Goal: Information Seeking & Learning: Learn about a topic

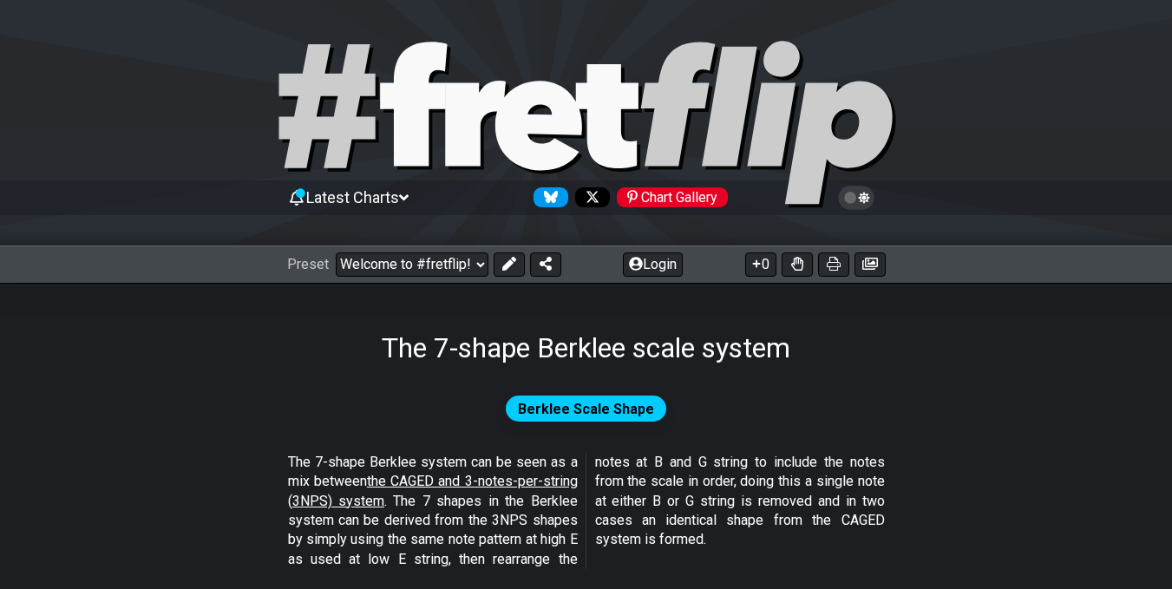
click at [600, 413] on span "Berklee Scale Shape" at bounding box center [586, 408] width 136 height 25
click at [473, 264] on select "Welcome to #fretflip! Initial Preset Custom Preset Minor Pentatonic Major Penta…" at bounding box center [412, 264] width 153 height 24
click at [336, 252] on select "Welcome to #fretflip! Initial Preset Custom Preset Minor Pentatonic Major Penta…" at bounding box center [412, 264] width 153 height 24
select select "/the-7-modes"
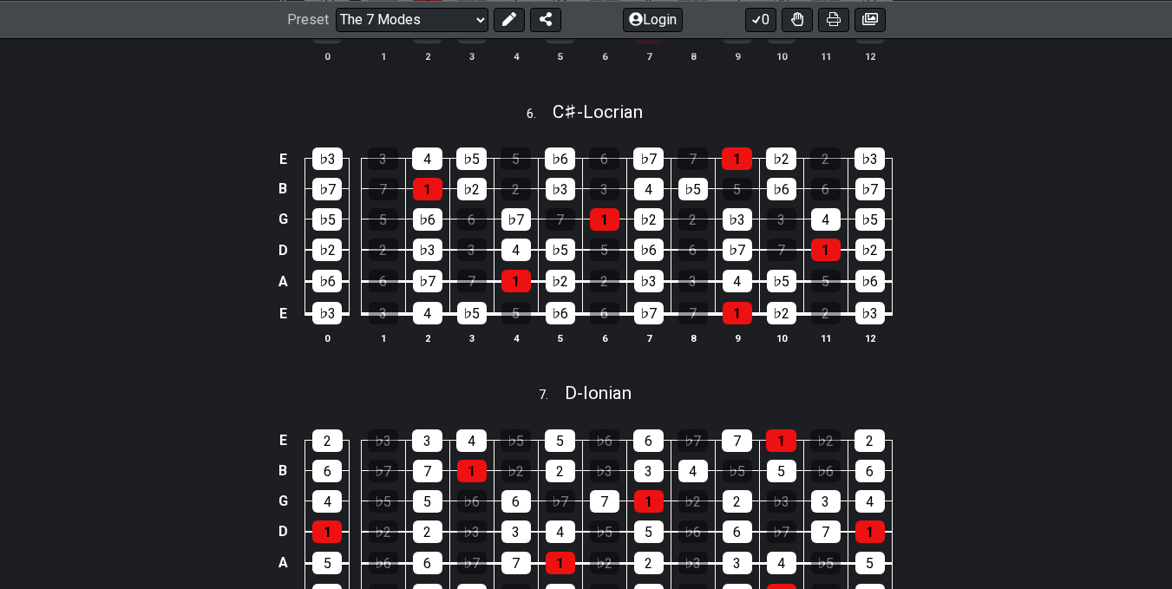
scroll to position [2061, 0]
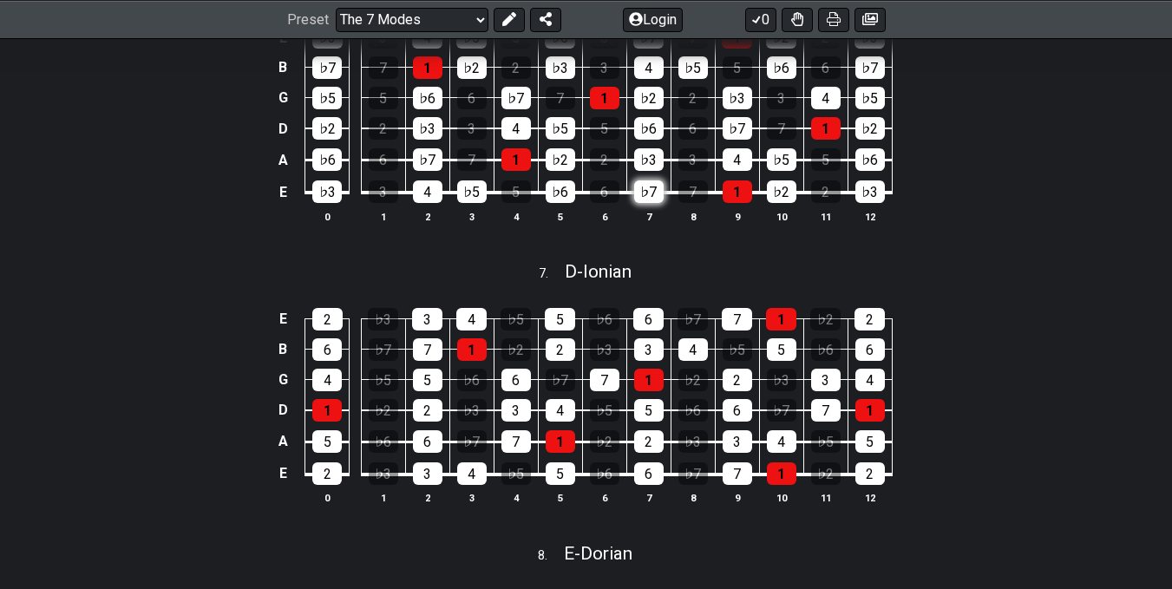
click at [649, 203] on div "♭7" at bounding box center [648, 191] width 29 height 23
click at [641, 203] on div "♭7" at bounding box center [648, 191] width 29 height 23
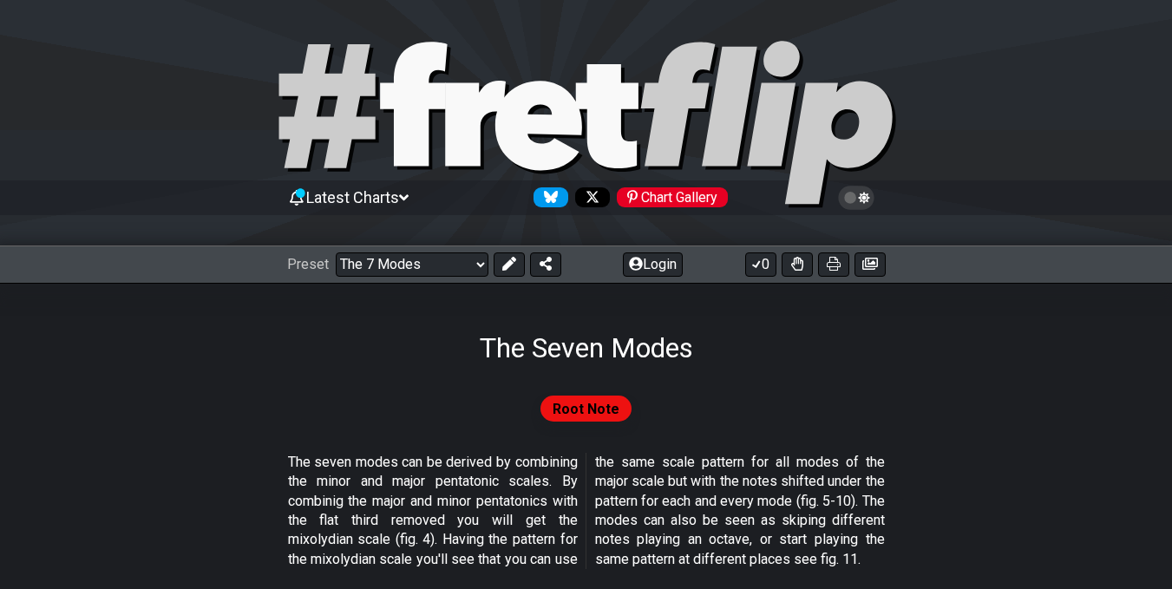
click at [399, 197] on span "Latest Charts" at bounding box center [352, 197] width 93 height 18
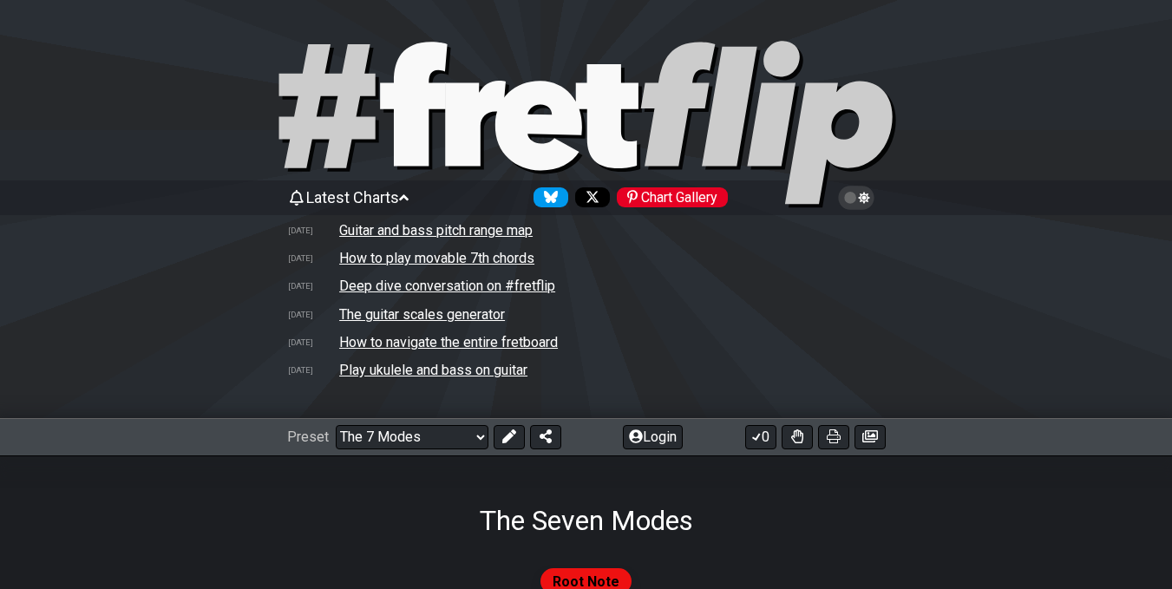
click at [399, 197] on span "Latest Charts" at bounding box center [352, 197] width 93 height 18
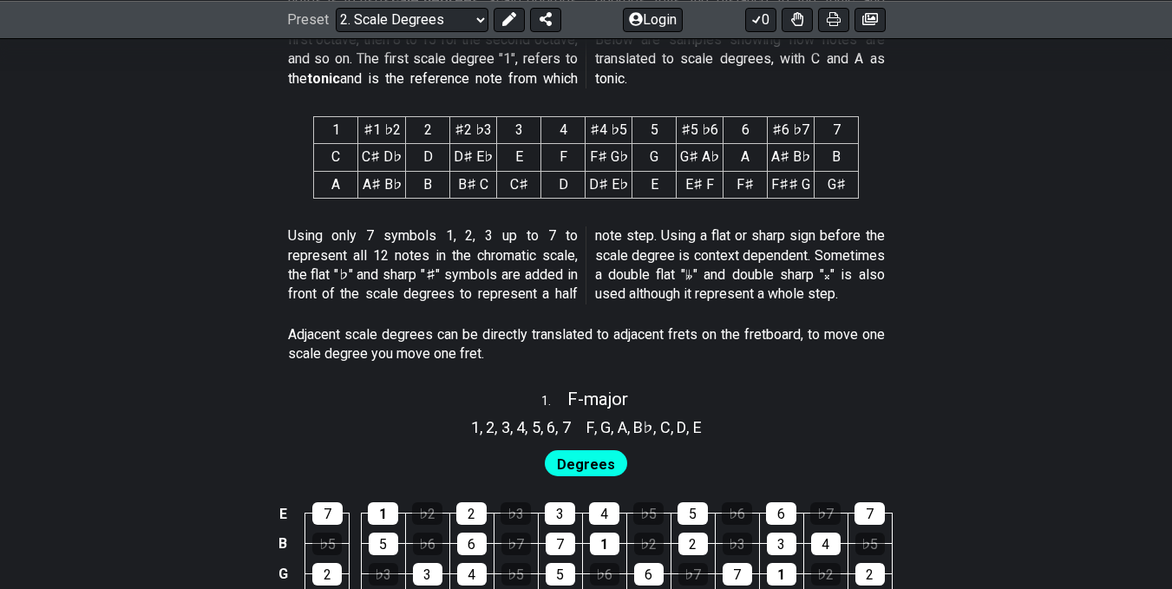
scroll to position [313, 0]
